Goal: Book appointment/travel/reservation

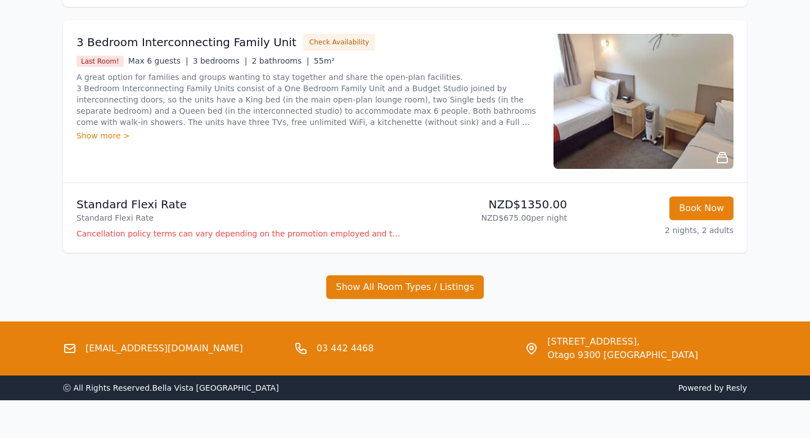
scroll to position [917, 0]
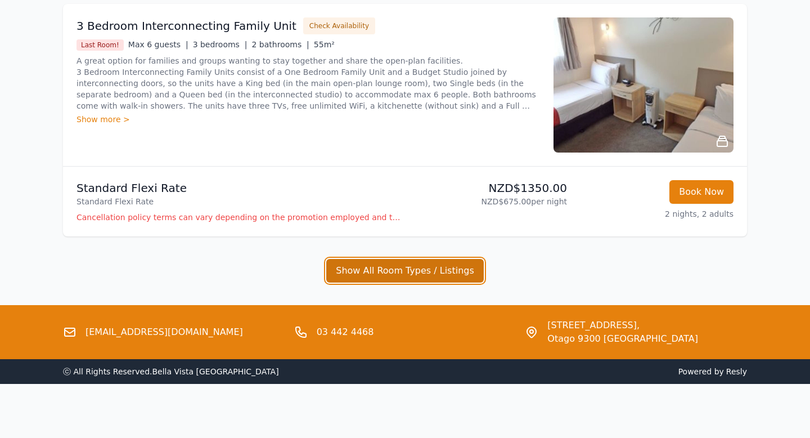
click at [416, 269] on button "Show All Room Types / Listings" at bounding box center [404, 271] width 157 height 24
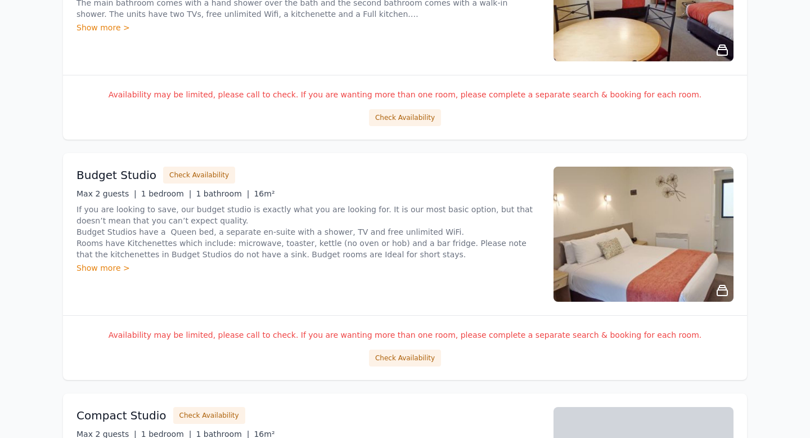
scroll to position [1254, 0]
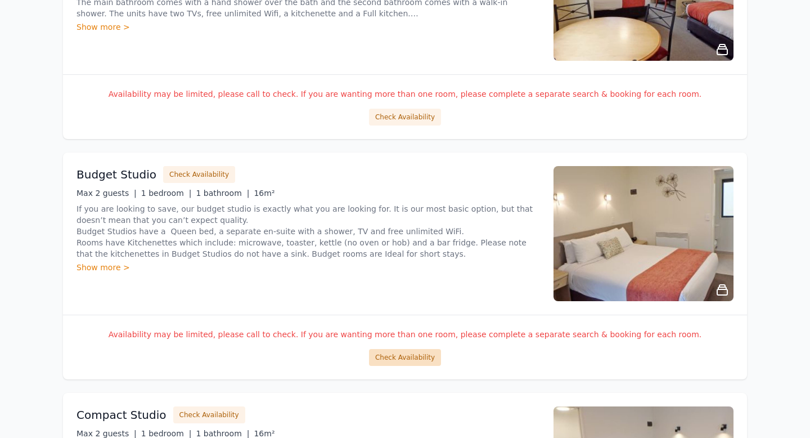
click at [398, 359] on button "Check Availability" at bounding box center [405, 357] width 72 height 17
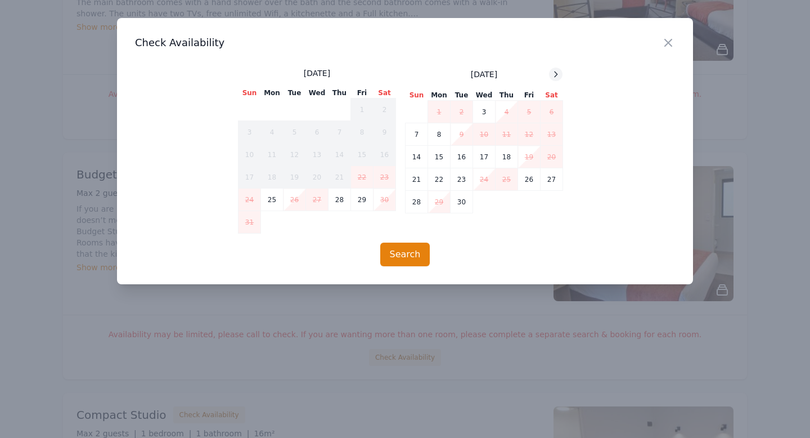
click at [555, 76] on icon at bounding box center [555, 74] width 9 height 9
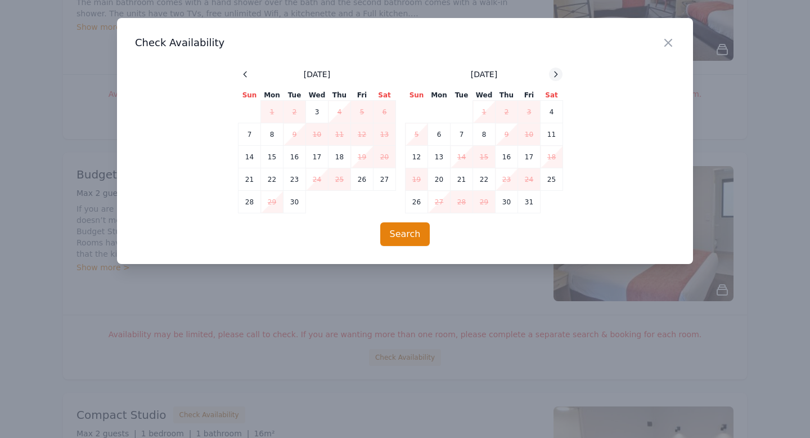
click at [555, 76] on icon at bounding box center [555, 74] width 9 height 9
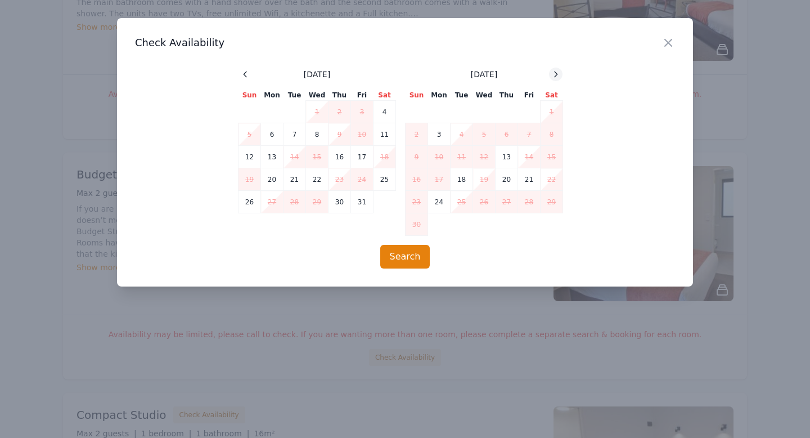
click at [555, 76] on icon at bounding box center [555, 74] width 9 height 9
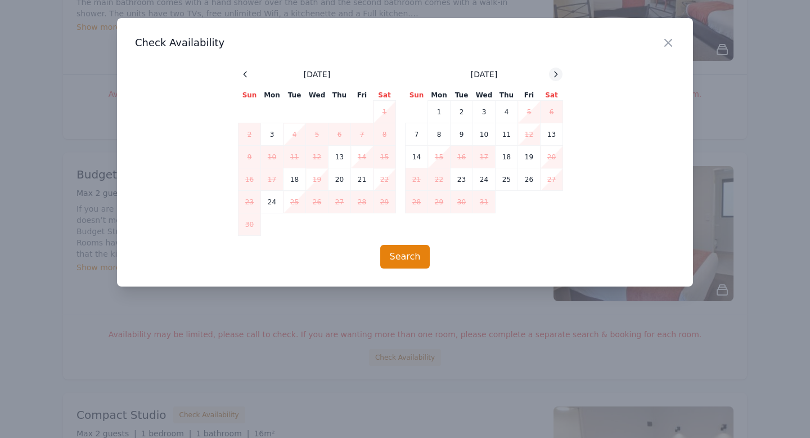
click at [555, 76] on icon at bounding box center [556, 73] width 3 height 5
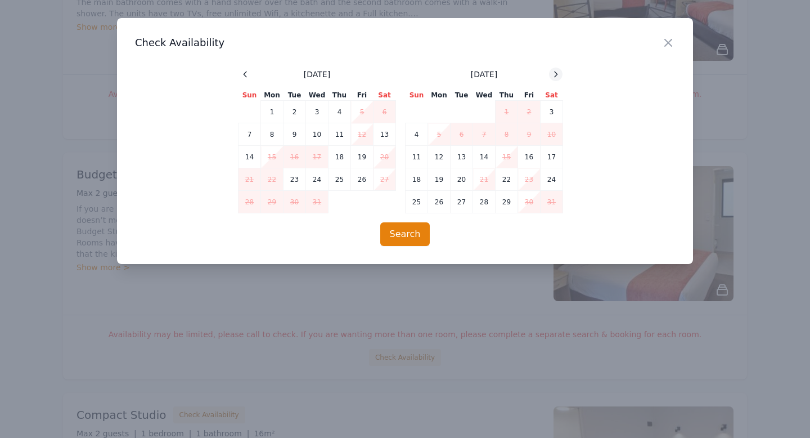
click at [555, 76] on icon at bounding box center [556, 73] width 3 height 5
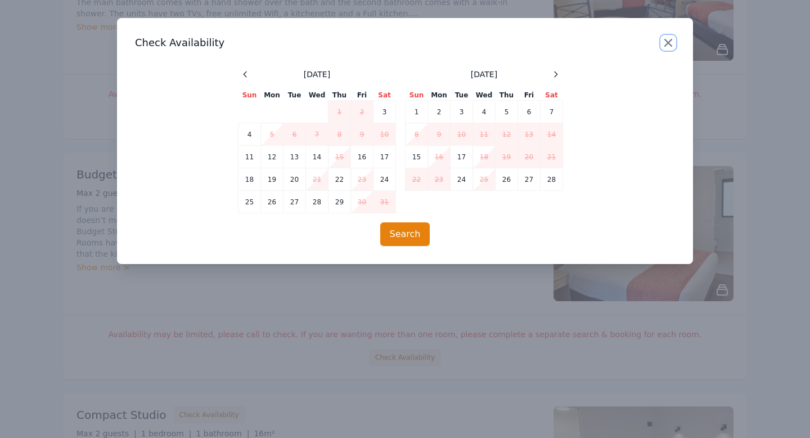
click at [668, 43] on icon "button" at bounding box center [667, 42] width 13 height 13
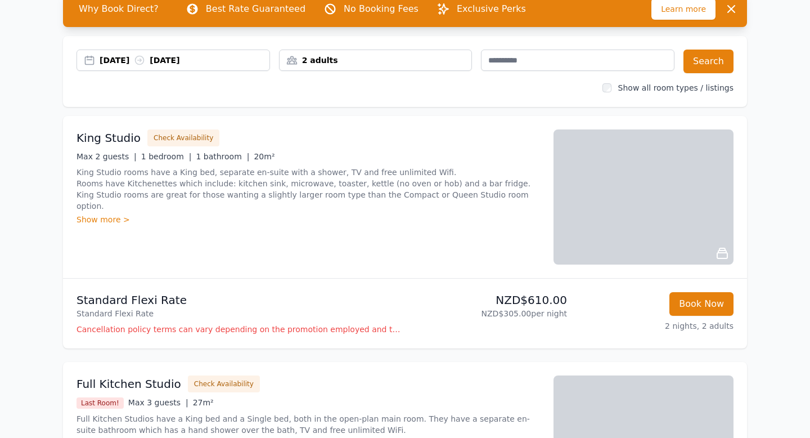
scroll to position [90, 0]
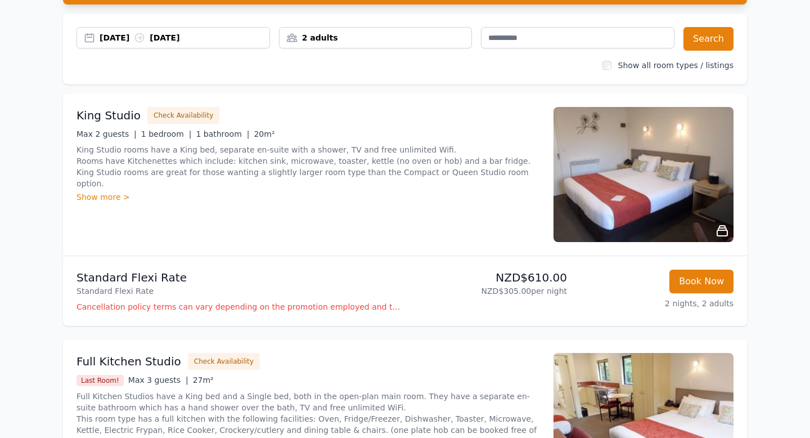
click at [721, 231] on icon at bounding box center [721, 230] width 13 height 13
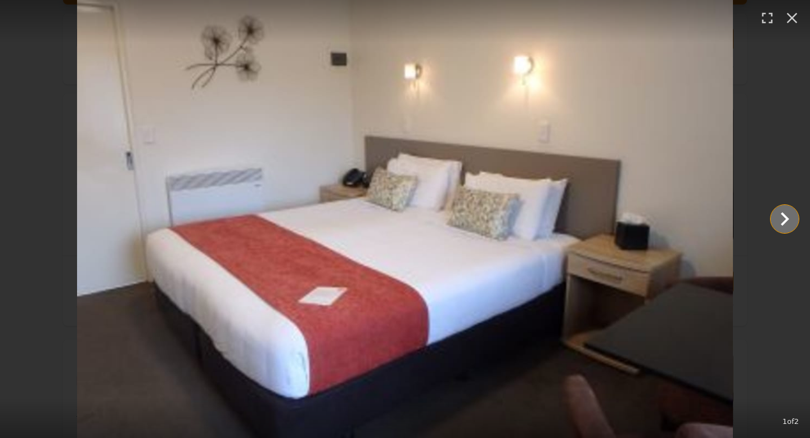
click at [783, 221] on icon "Show slide 2 of 2" at bounding box center [784, 218] width 27 height 27
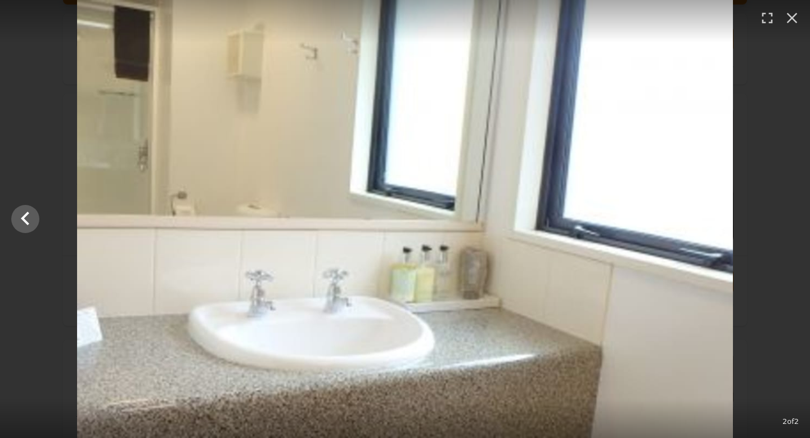
click at [783, 221] on div at bounding box center [405, 219] width 810 height 438
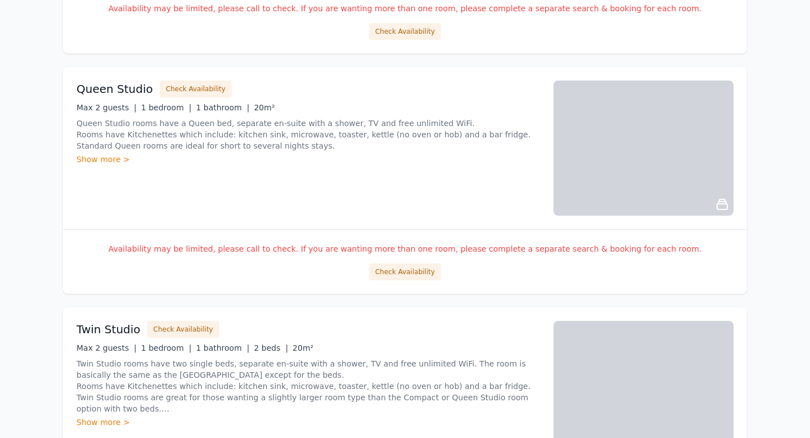
scroll to position [1822, 0]
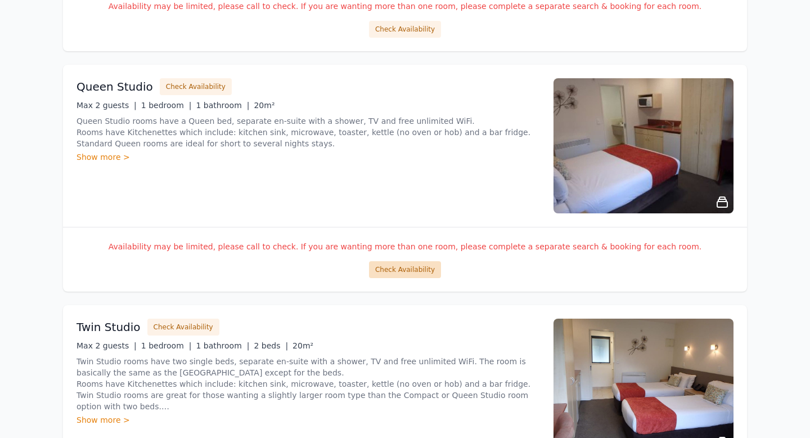
click at [426, 270] on button "Check Availability" at bounding box center [405, 269] width 72 height 17
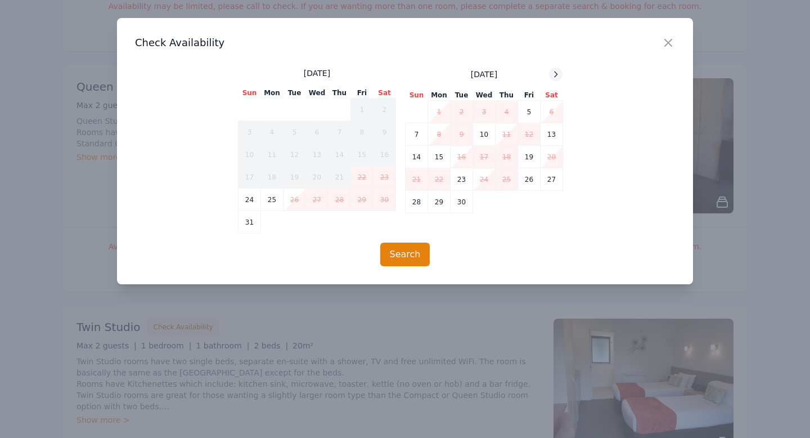
click at [556, 75] on icon at bounding box center [556, 73] width 3 height 5
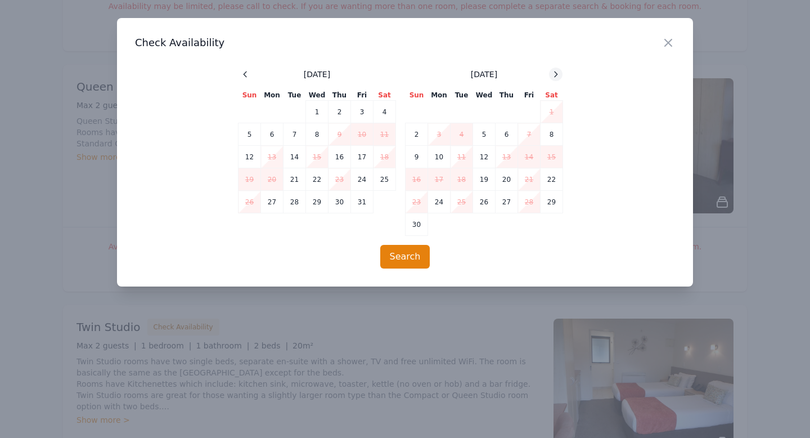
click at [556, 75] on icon at bounding box center [556, 73] width 3 height 5
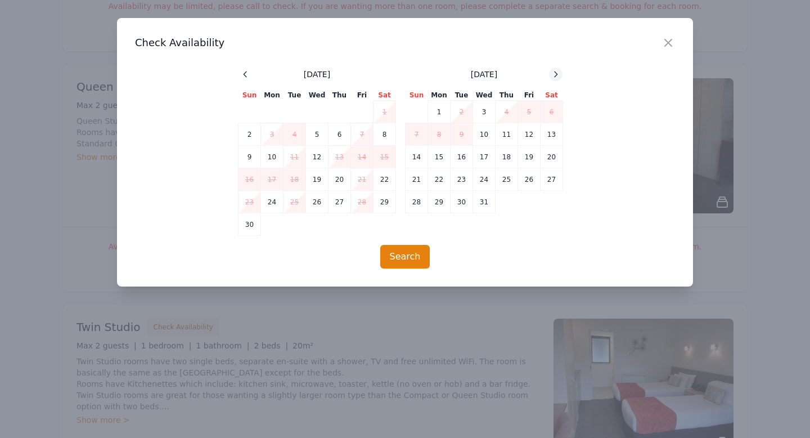
click at [556, 75] on icon at bounding box center [556, 73] width 3 height 5
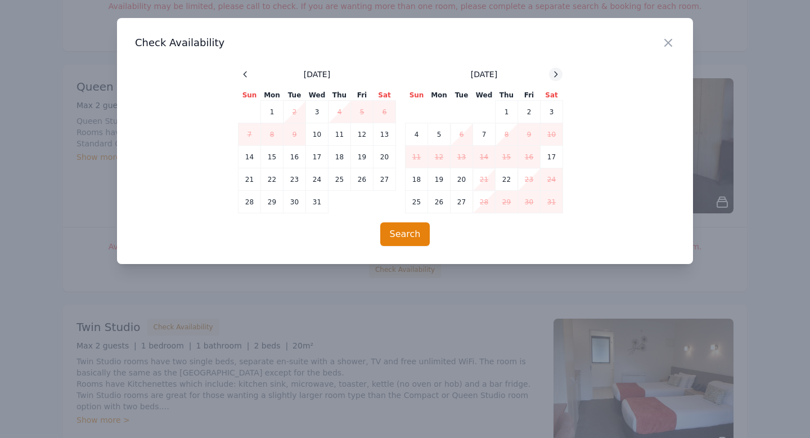
click at [556, 75] on icon at bounding box center [556, 73] width 3 height 5
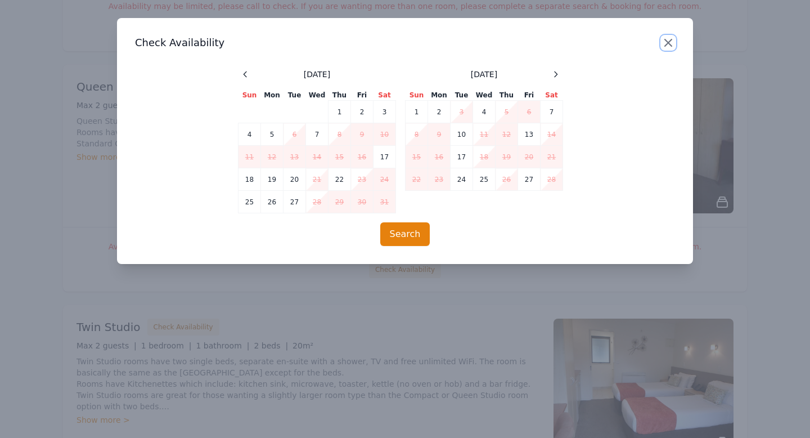
click at [669, 40] on icon "button" at bounding box center [667, 42] width 13 height 13
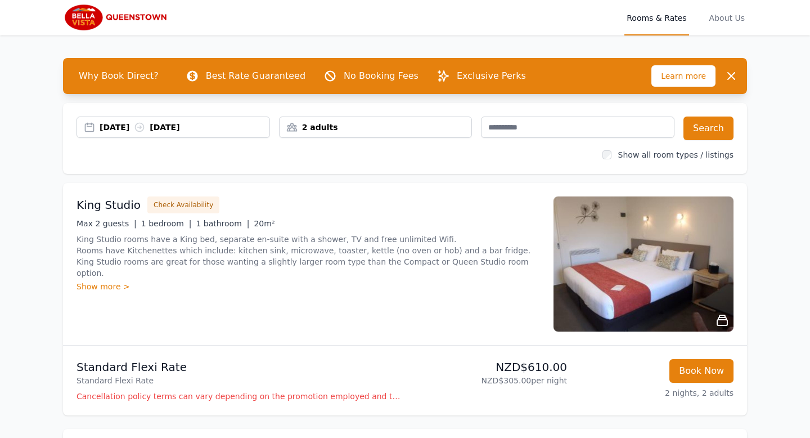
scroll to position [0, 0]
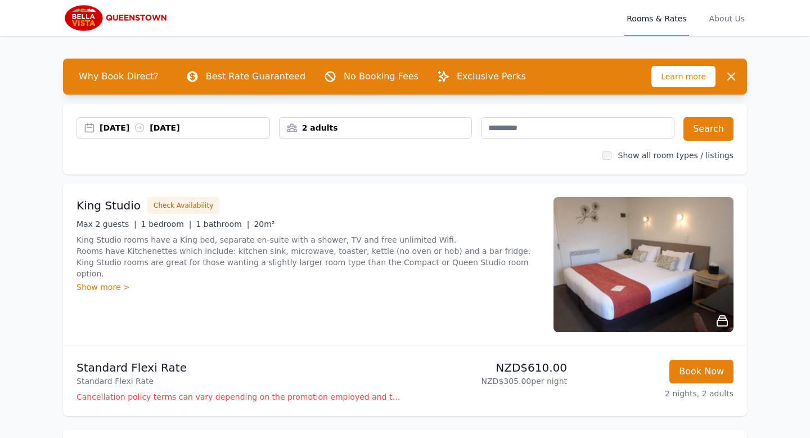
click at [130, 128] on div "[DATE] [DATE]" at bounding box center [185, 127] width 170 height 11
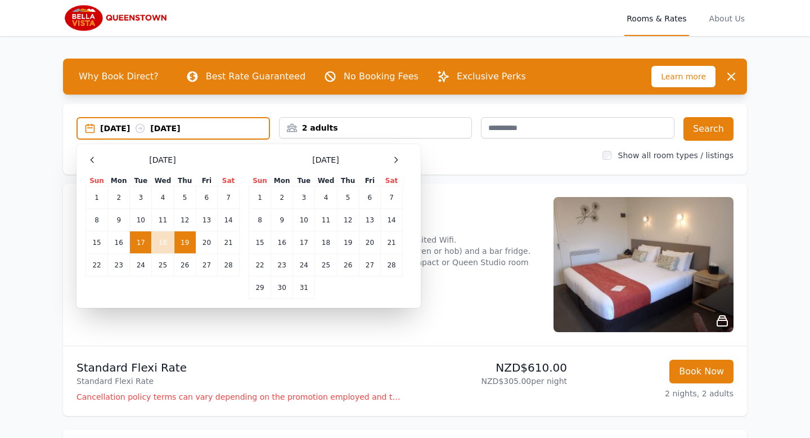
click at [188, 243] on td "19" at bounding box center [185, 242] width 22 height 22
click at [173, 130] on div "[DATE] --" at bounding box center [184, 128] width 169 height 11
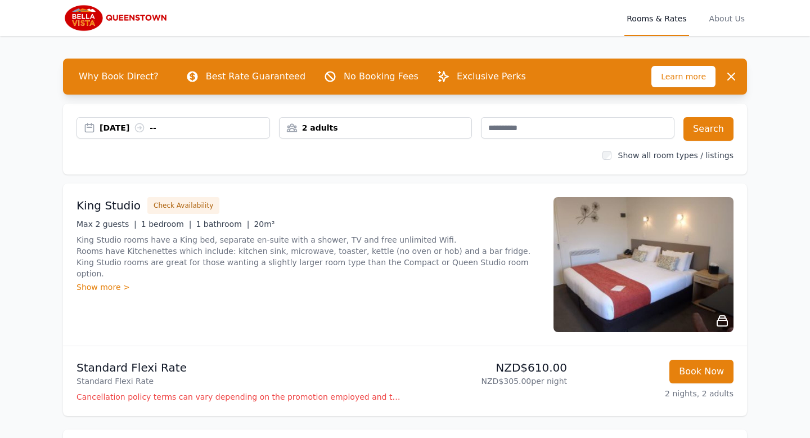
click at [173, 130] on div "[DATE] --" at bounding box center [185, 127] width 170 height 11
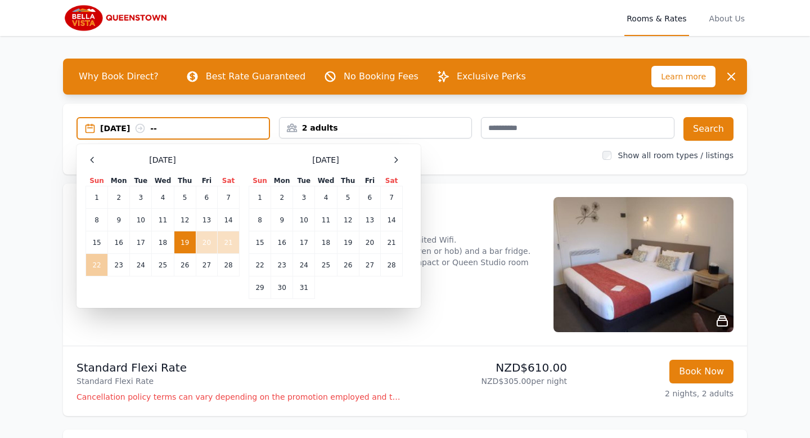
click at [99, 265] on td "22" at bounding box center [97, 265] width 22 height 22
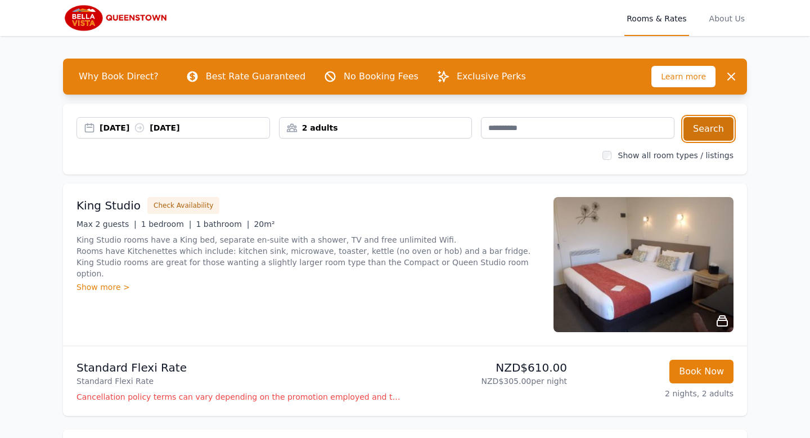
click at [705, 129] on button "Search" at bounding box center [708, 129] width 50 height 24
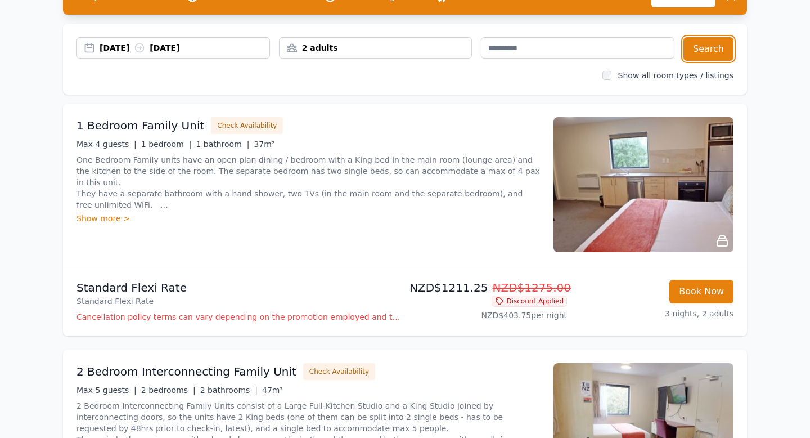
scroll to position [41, 0]
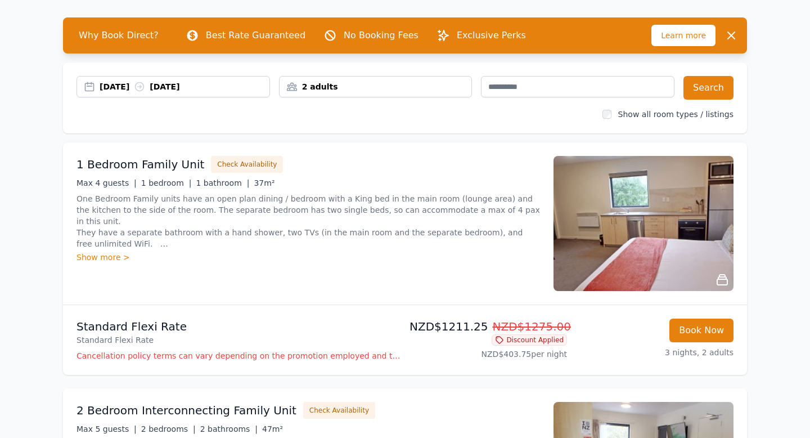
click at [109, 259] on div "Show more >" at bounding box center [307, 256] width 463 height 11
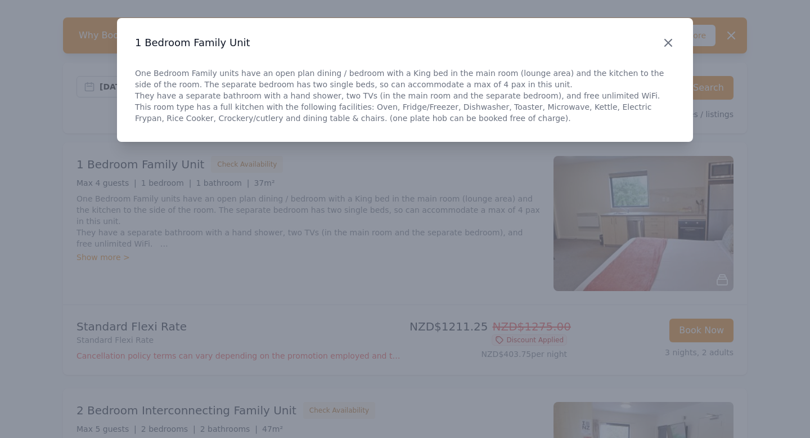
click at [670, 45] on icon "button" at bounding box center [668, 42] width 7 height 7
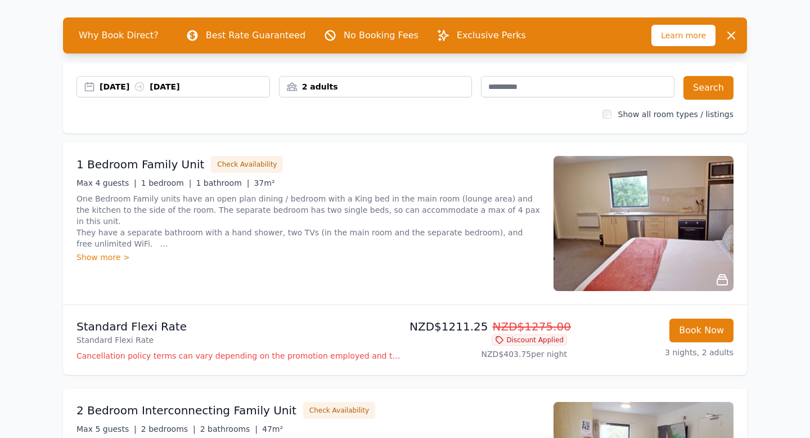
click at [388, 212] on p "One Bedroom Family units have an open plan dining / bedroom with a King bed in …" at bounding box center [307, 221] width 463 height 56
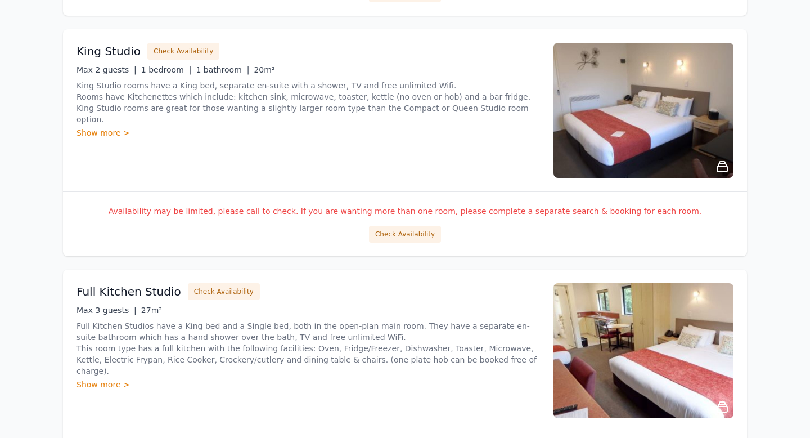
scroll to position [1413, 0]
